Goal: Transaction & Acquisition: Purchase product/service

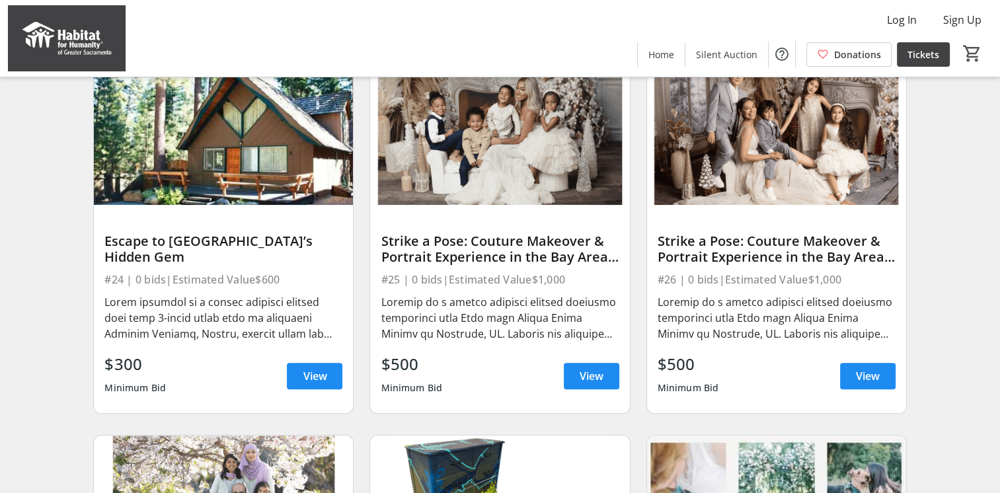
scroll to position [1238, 0]
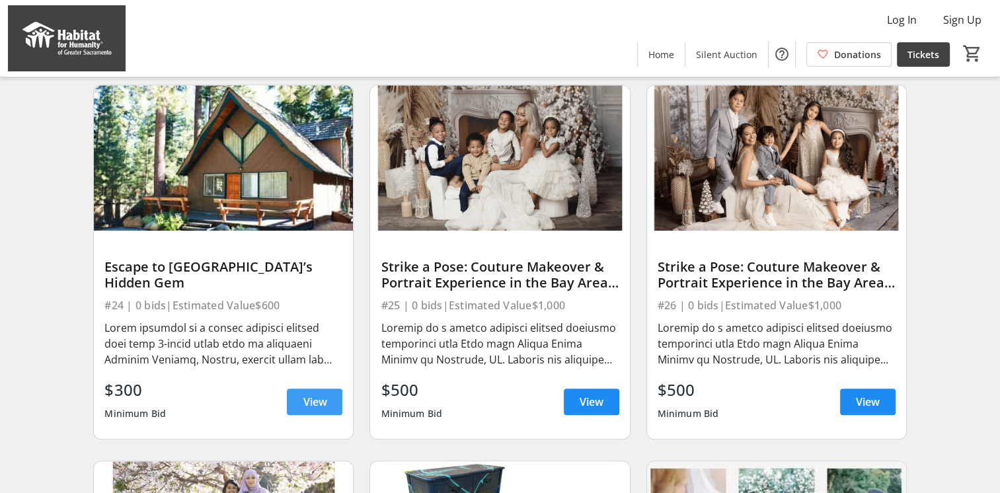
click at [299, 409] on span at bounding box center [315, 402] width 56 height 32
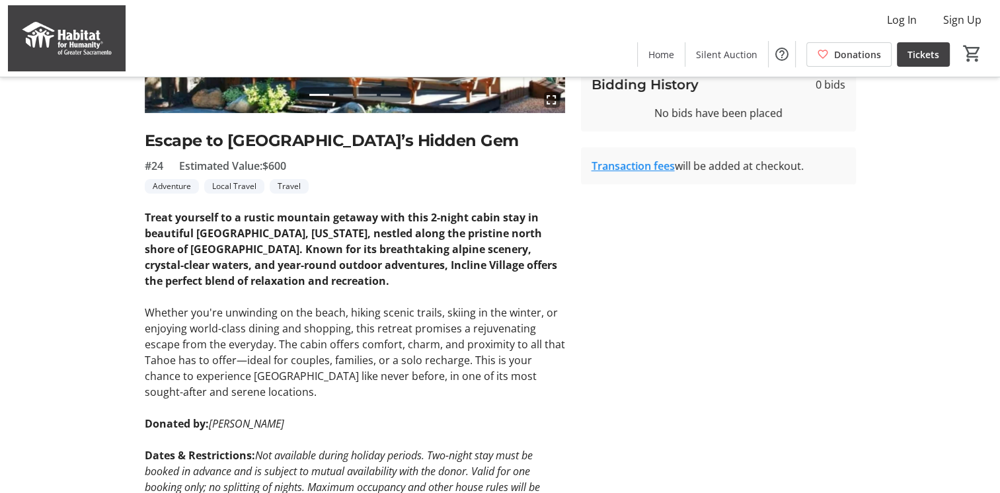
scroll to position [83, 0]
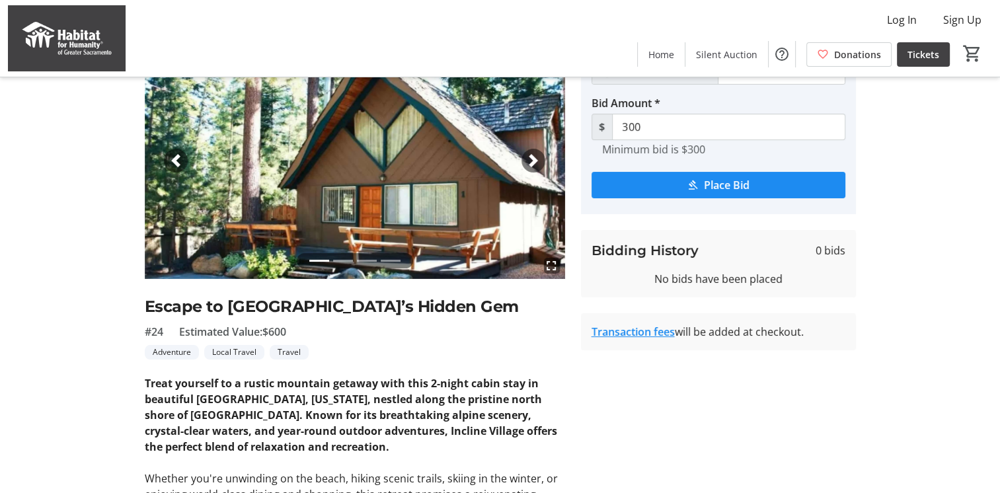
click at [621, 329] on link "Transaction fees" at bounding box center [633, 332] width 83 height 15
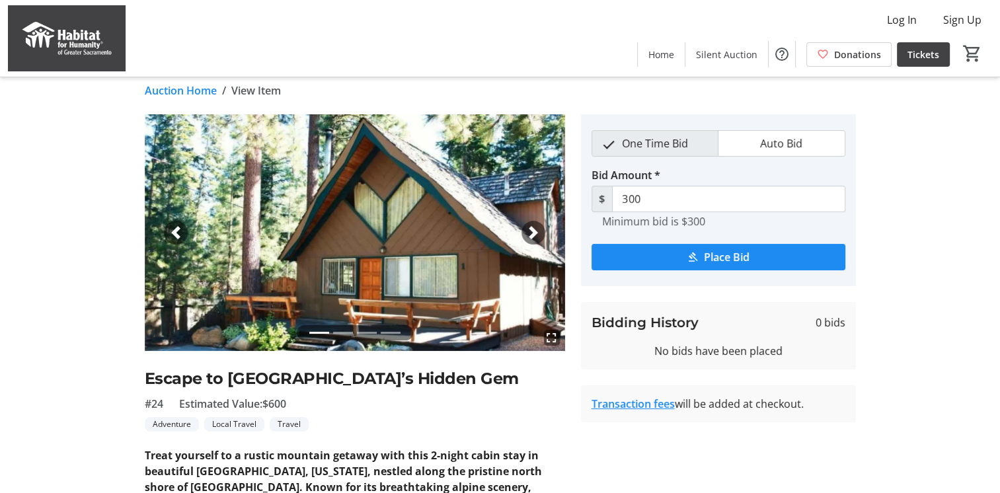
scroll to position [0, 0]
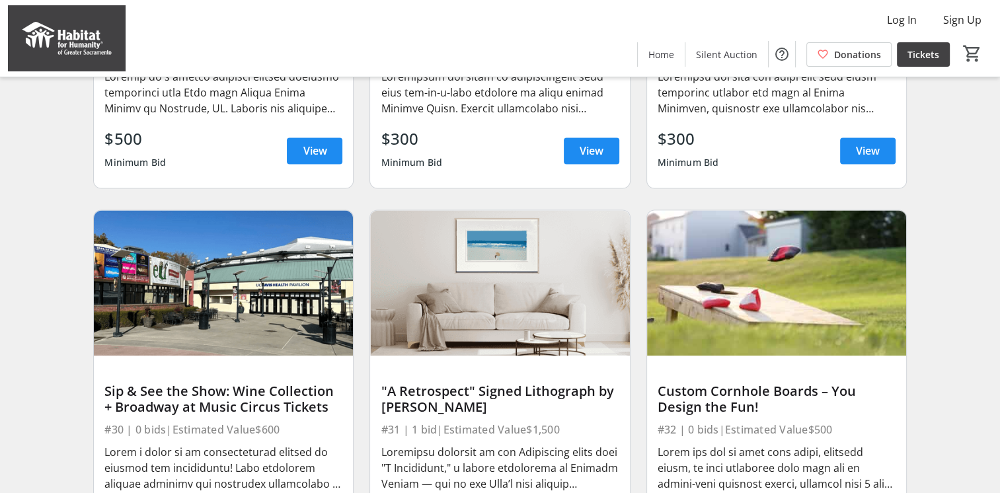
scroll to position [1939, 0]
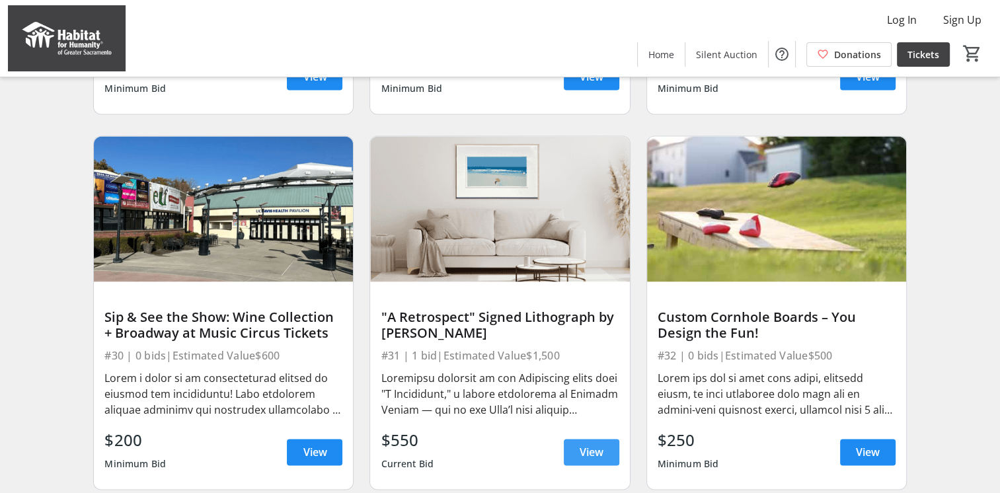
click at [613, 462] on span at bounding box center [592, 452] width 56 height 32
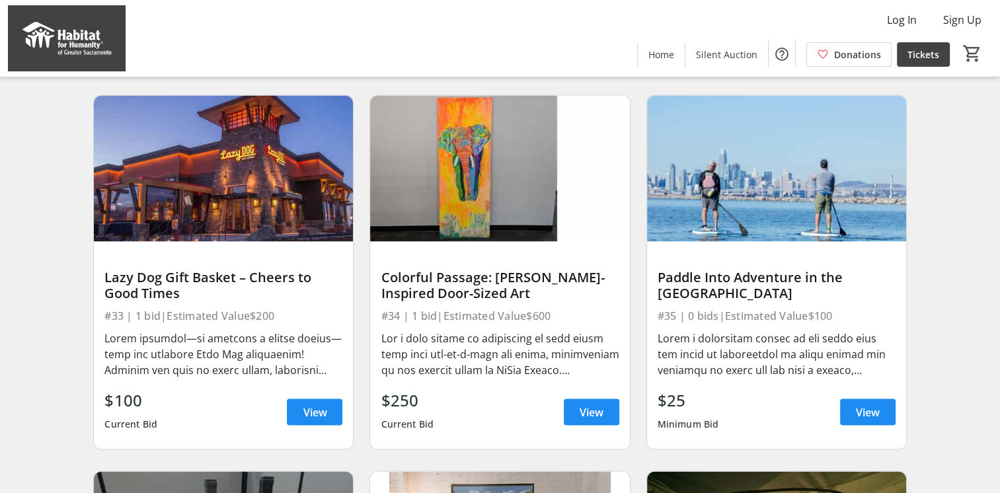
scroll to position [2380, 0]
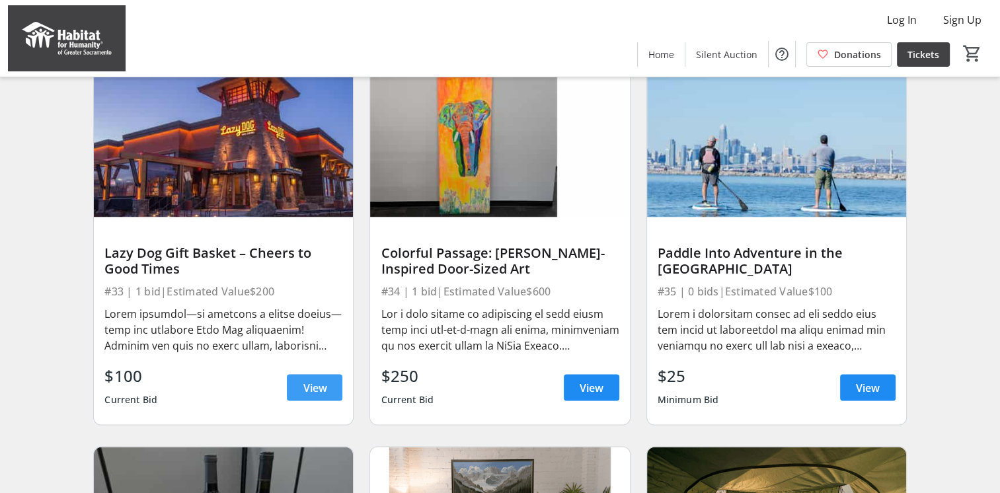
click at [317, 395] on span "View" at bounding box center [315, 388] width 24 height 16
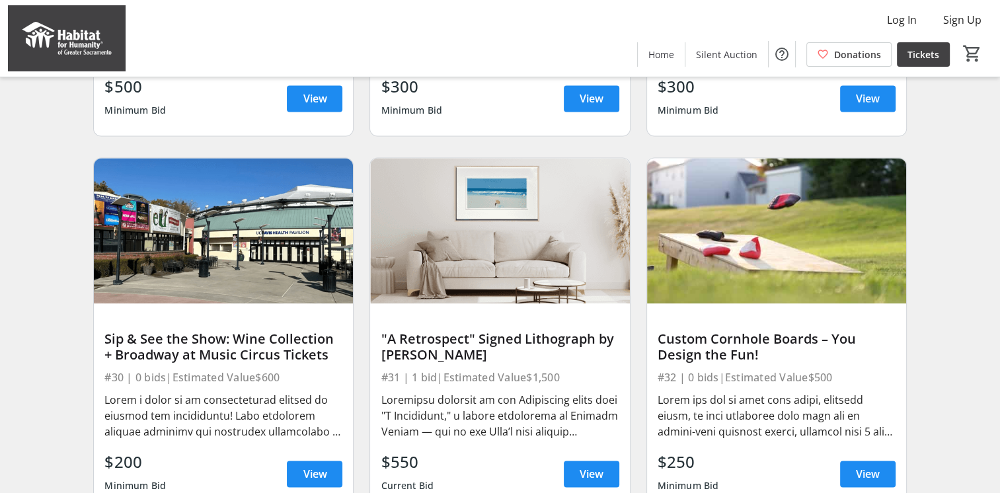
scroll to position [1943, 0]
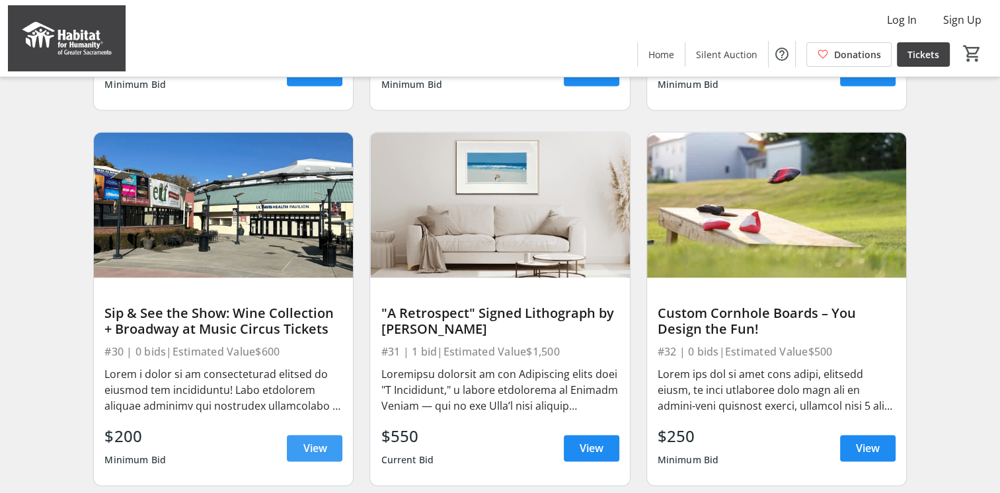
click at [341, 460] on span at bounding box center [315, 448] width 56 height 32
